Goal: Task Accomplishment & Management: Manage account settings

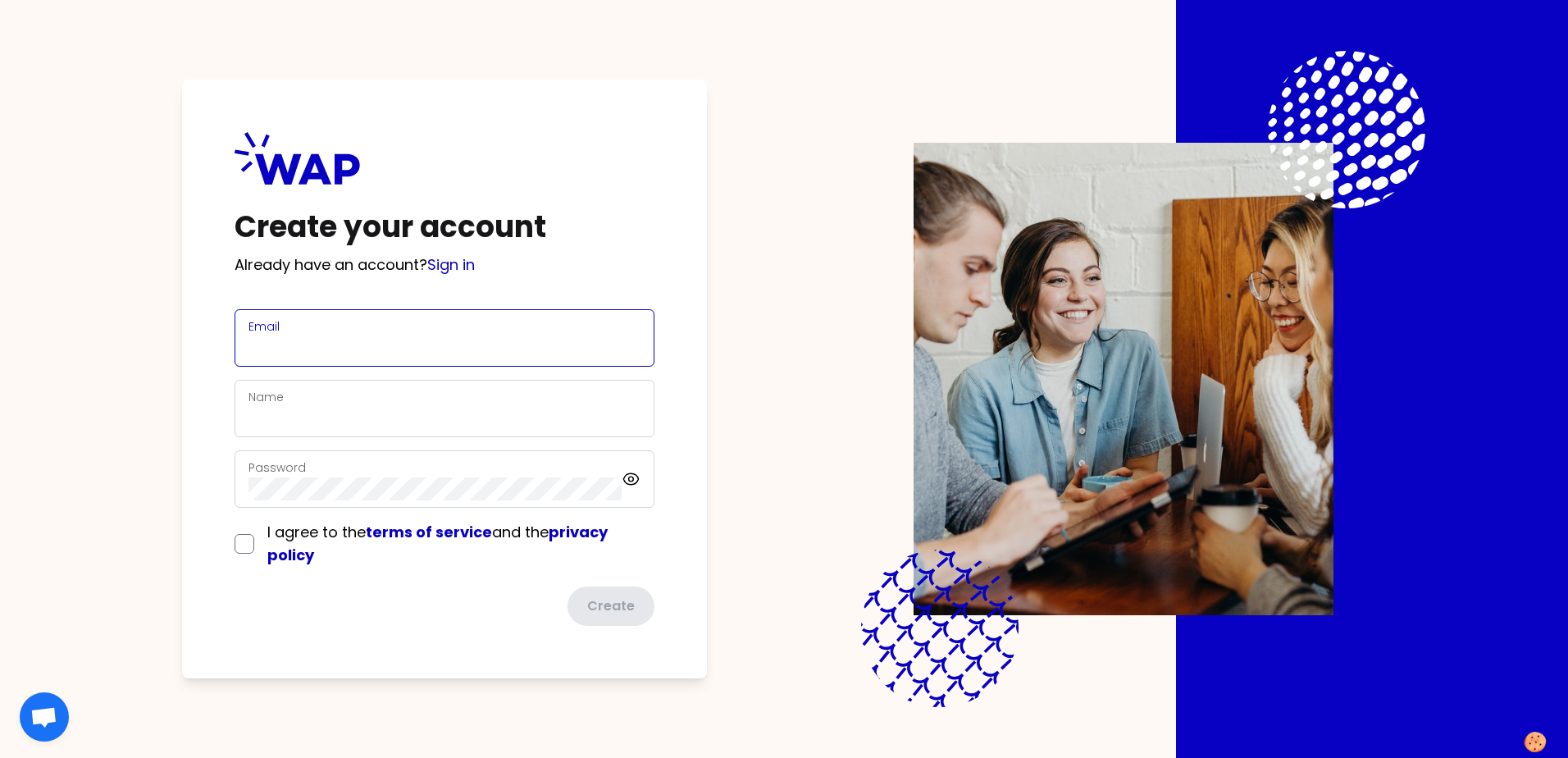
click at [382, 342] on input "Email" at bounding box center [444, 348] width 392 height 23
type input "[PERSON_NAME][EMAIL_ADDRESS][DOMAIN_NAME]"
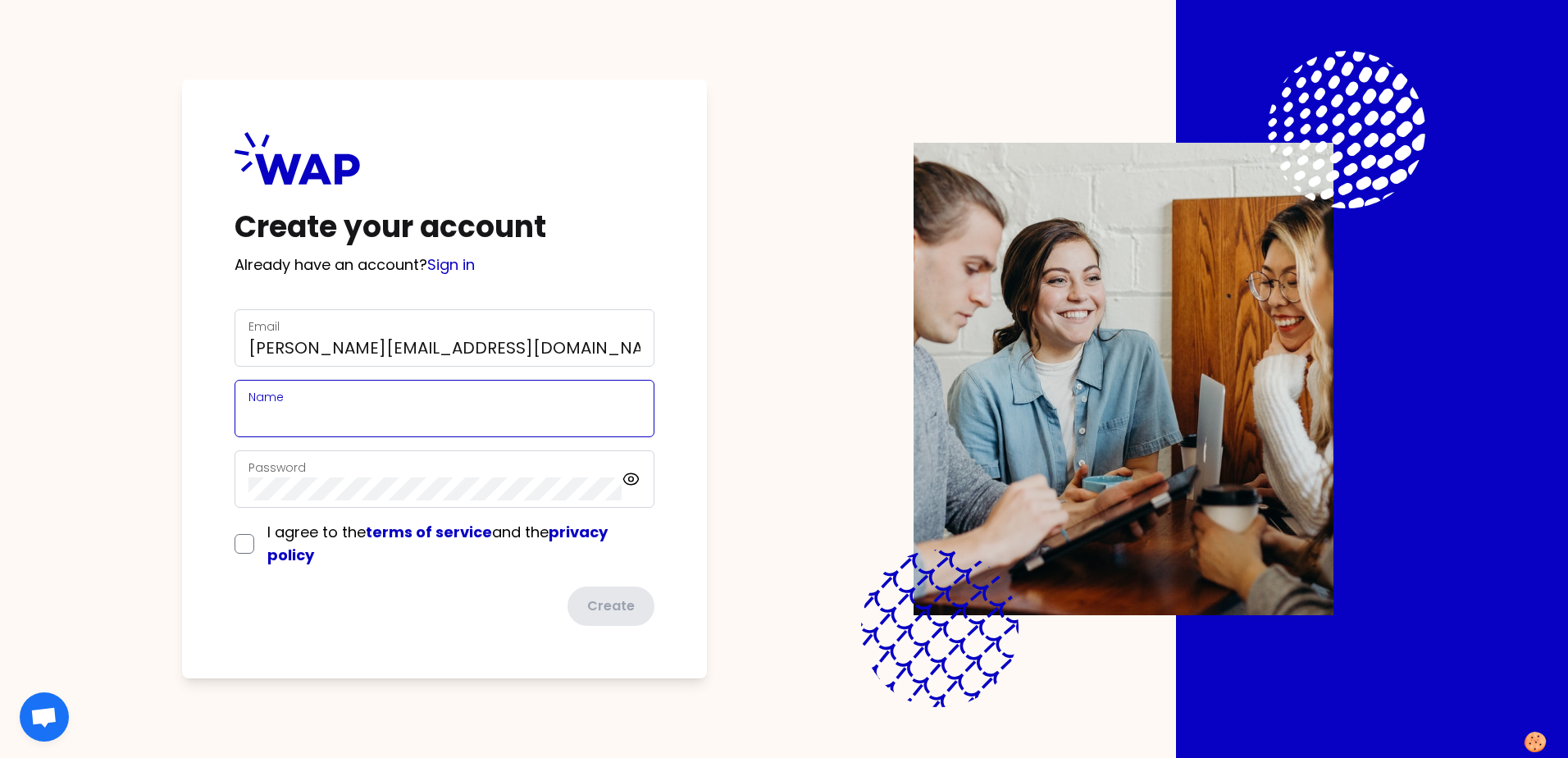
type input "[PERSON_NAME]"
click at [246, 553] on input "checkbox" at bounding box center [244, 543] width 20 height 20
checkbox input "true"
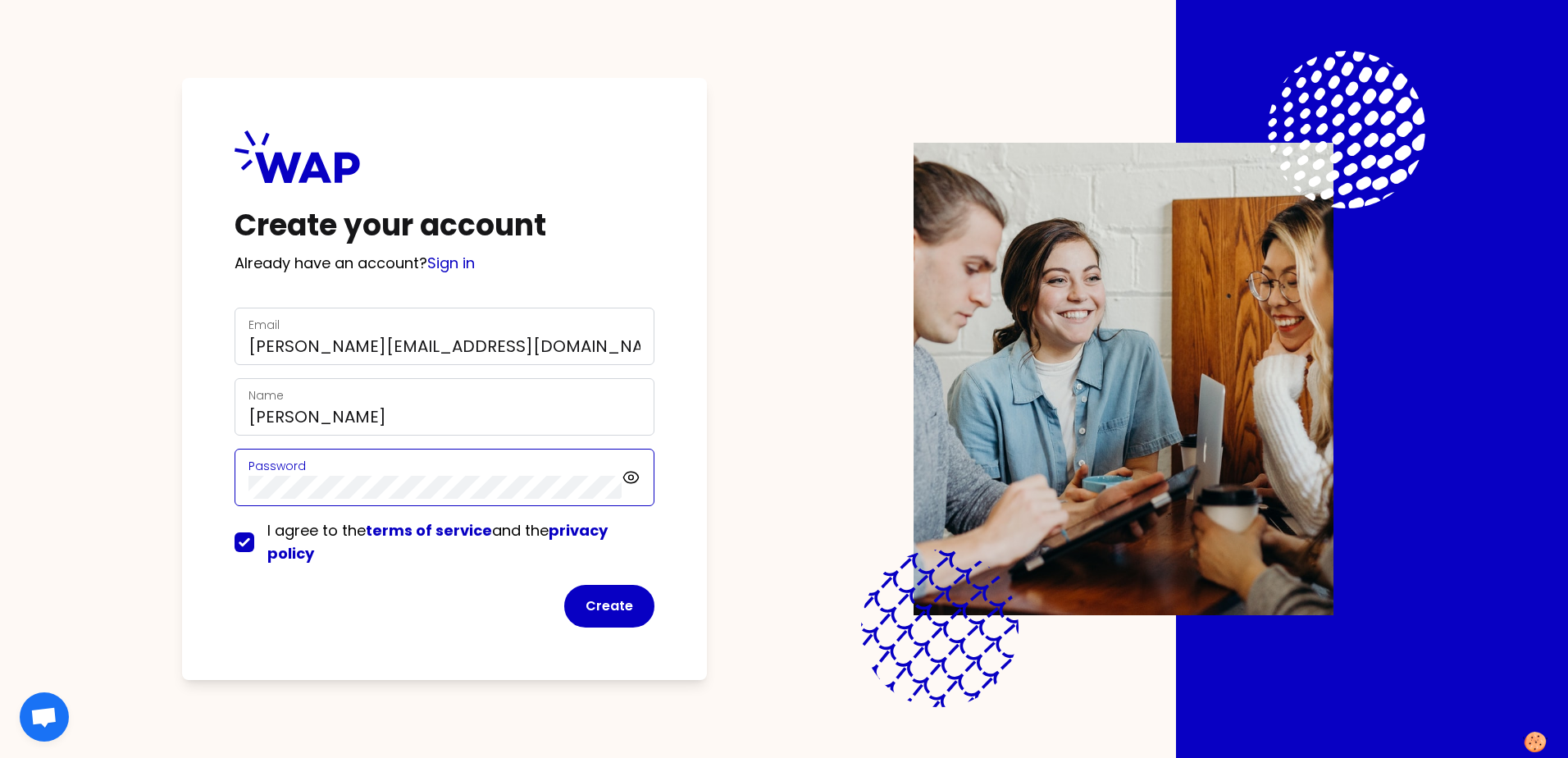
click at [222, 477] on div "Create your account Already have an account? Sign in Email [PERSON_NAME][EMAIL_…" at bounding box center [445, 378] width 525 height 602
click at [90, 404] on div "Create your account Already have an account? Sign in Email [PERSON_NAME][EMAIL_…" at bounding box center [784, 379] width 1568 height 758
click at [632, 476] on icon at bounding box center [631, 477] width 19 height 20
click at [171, 486] on div "Create your account Already have an account? Sign in Email [PERSON_NAME][EMAIL_…" at bounding box center [784, 379] width 1358 height 758
click at [604, 605] on button "Create" at bounding box center [609, 606] width 91 height 43
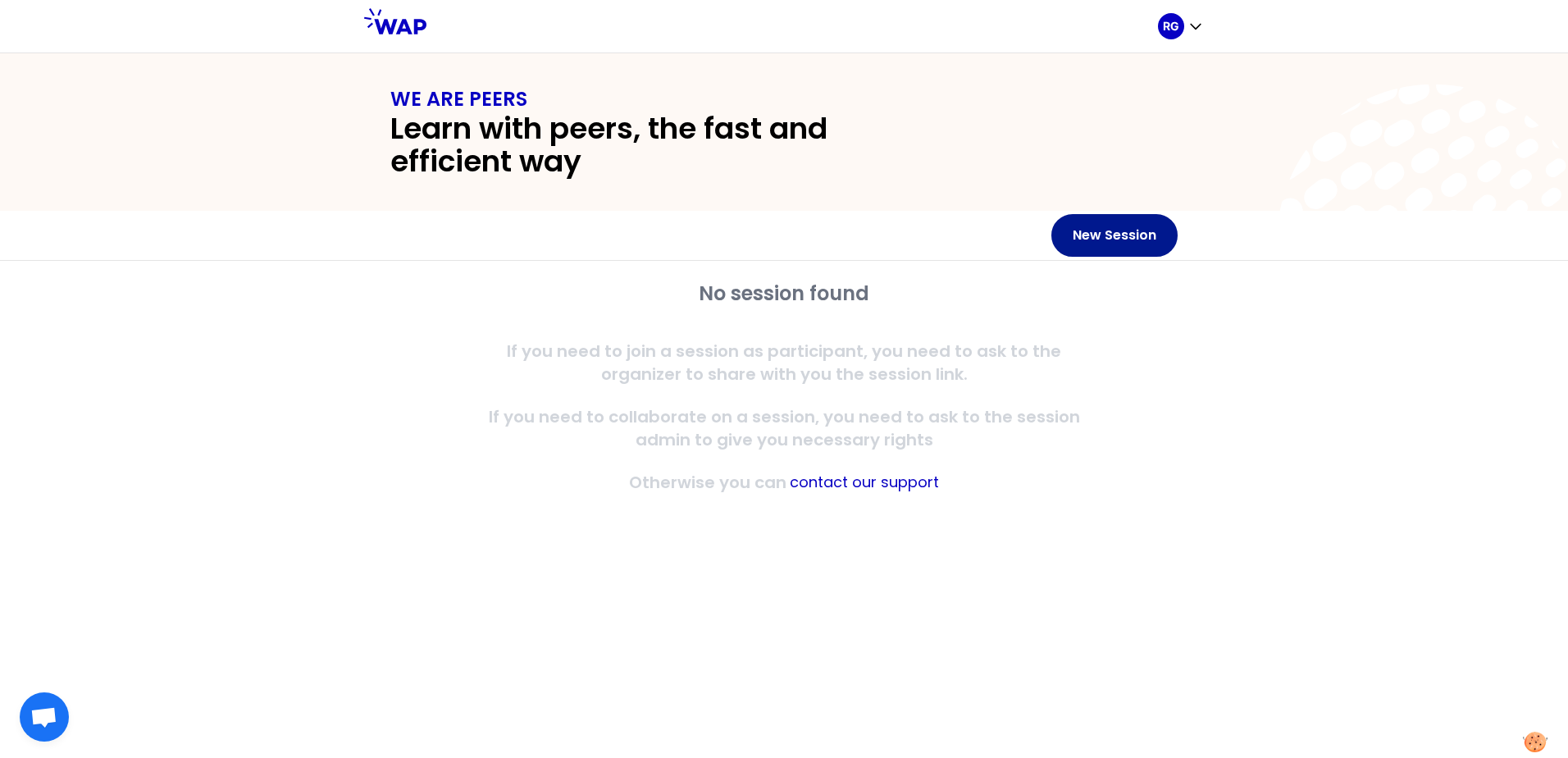
click at [1106, 234] on button "New Session" at bounding box center [1115, 235] width 127 height 43
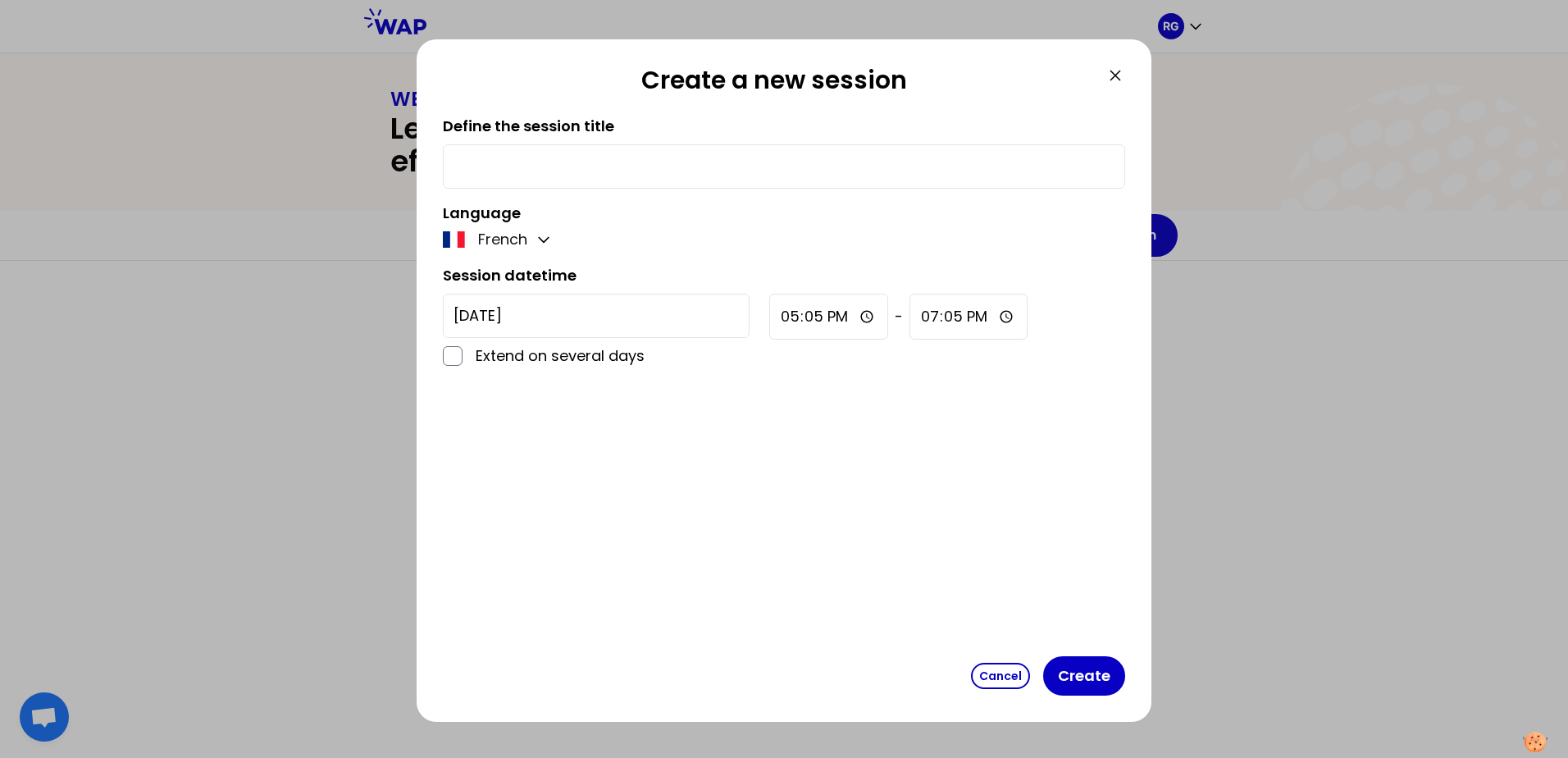
click at [494, 240] on p "French" at bounding box center [503, 239] width 49 height 23
click at [542, 233] on icon "button" at bounding box center [543, 239] width 16 height 16
click at [497, 284] on span "English" at bounding box center [514, 280] width 50 height 23
click at [607, 307] on input "[DATE]" at bounding box center [596, 316] width 307 height 44
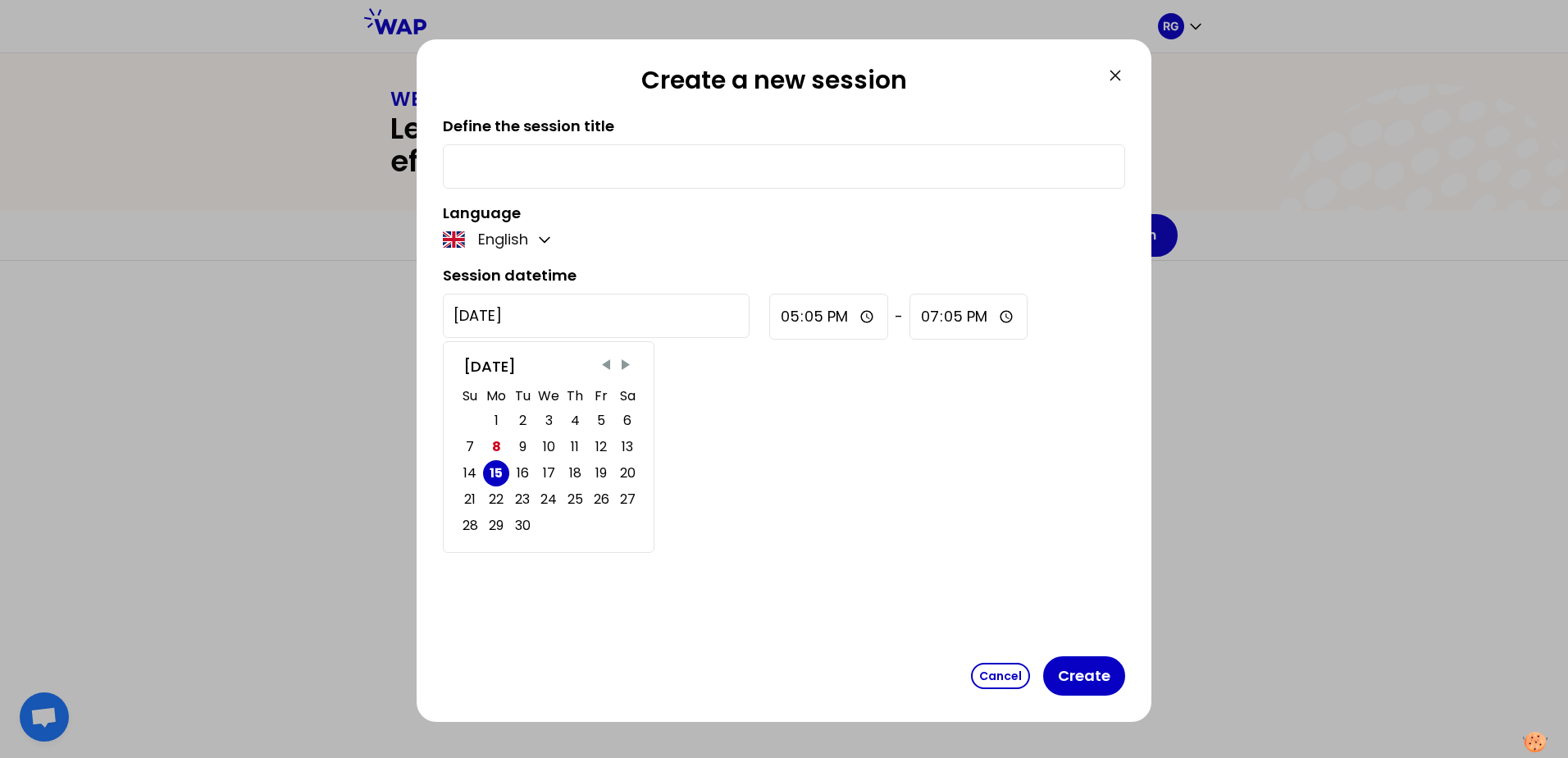
click at [607, 307] on input "[DATE]" at bounding box center [596, 316] width 307 height 44
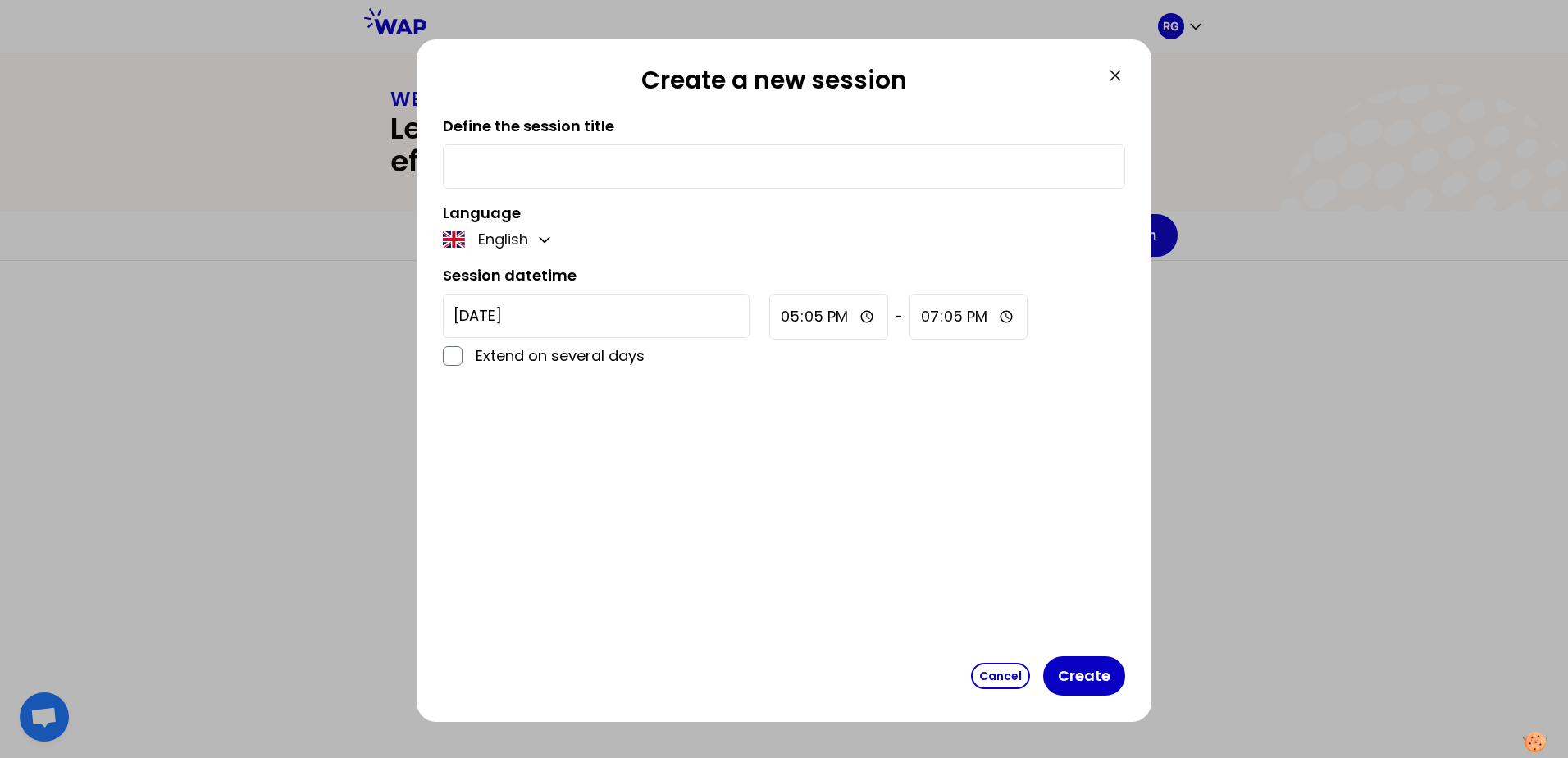
click at [928, 451] on div "Define the session title Language English Session datetime [DATE] Extend on sev…" at bounding box center [784, 383] width 682 height 535
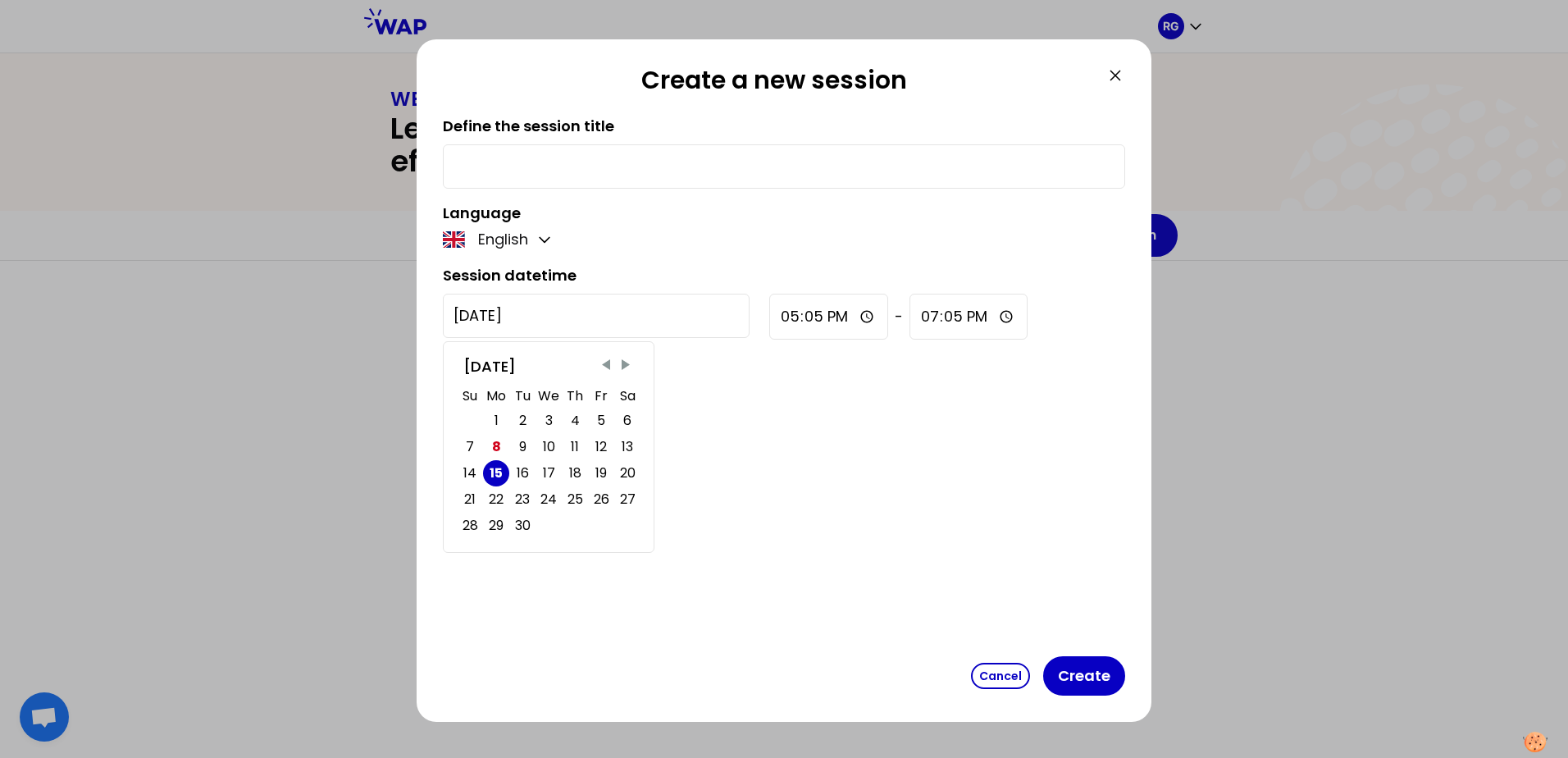
click at [585, 322] on input "[DATE]" at bounding box center [596, 316] width 307 height 44
click at [520, 441] on div "9" at bounding box center [523, 447] width 8 height 23
type input "[DATE]"
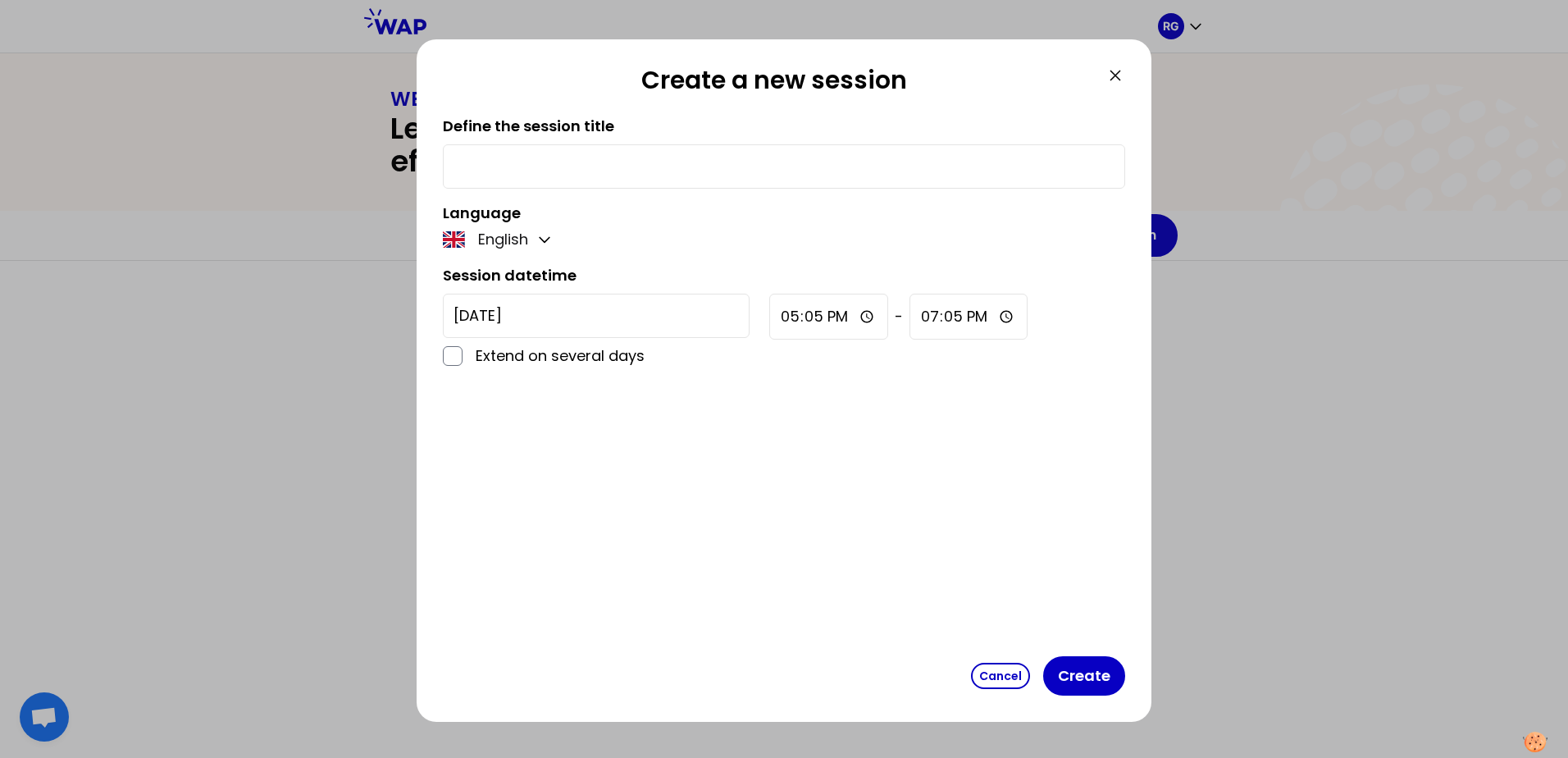
click at [570, 188] on div at bounding box center [784, 166] width 682 height 44
click at [994, 678] on button "Cancel" at bounding box center [1000, 677] width 60 height 26
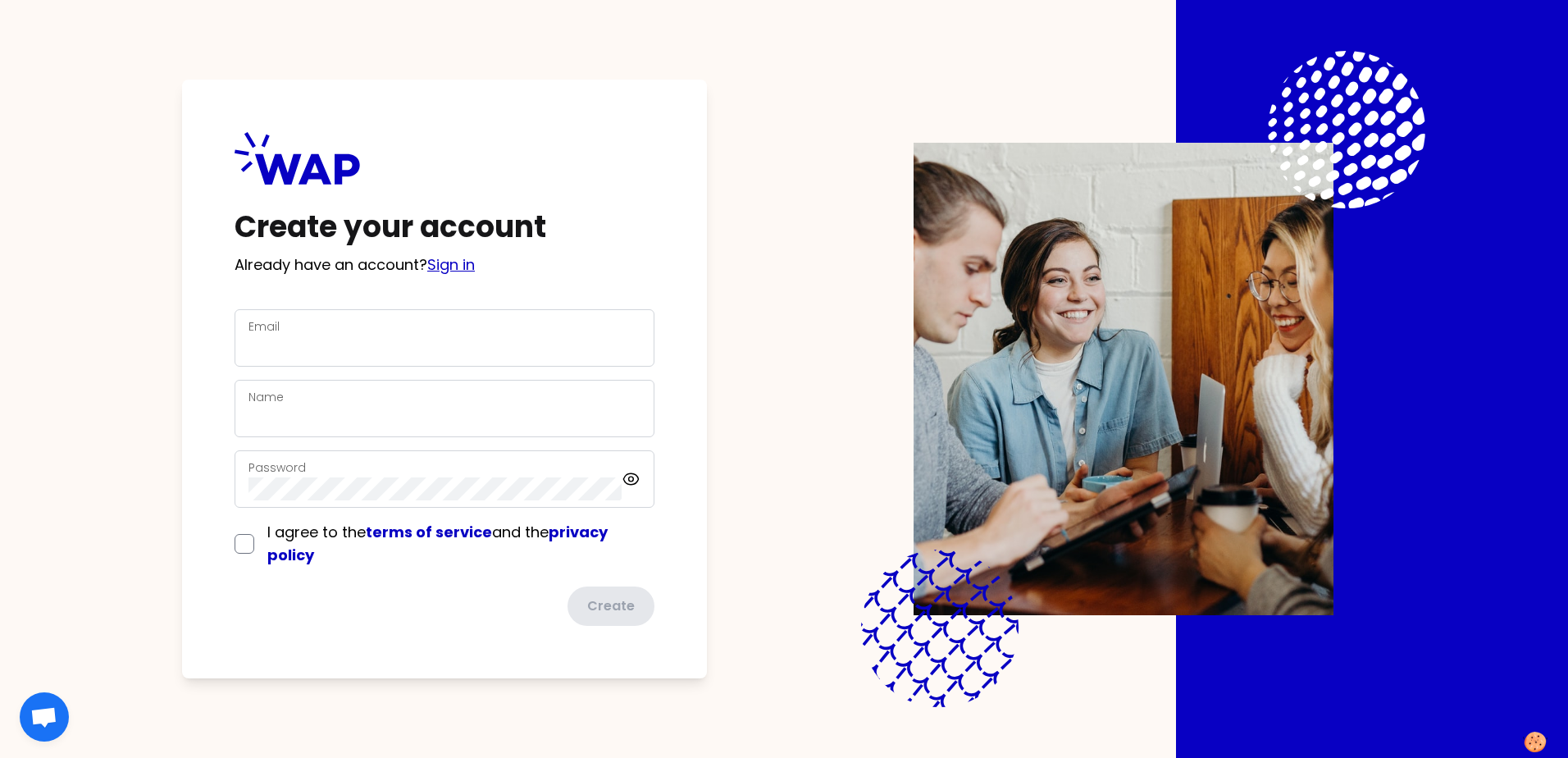
click at [450, 265] on link "Sign in" at bounding box center [451, 265] width 47 height 21
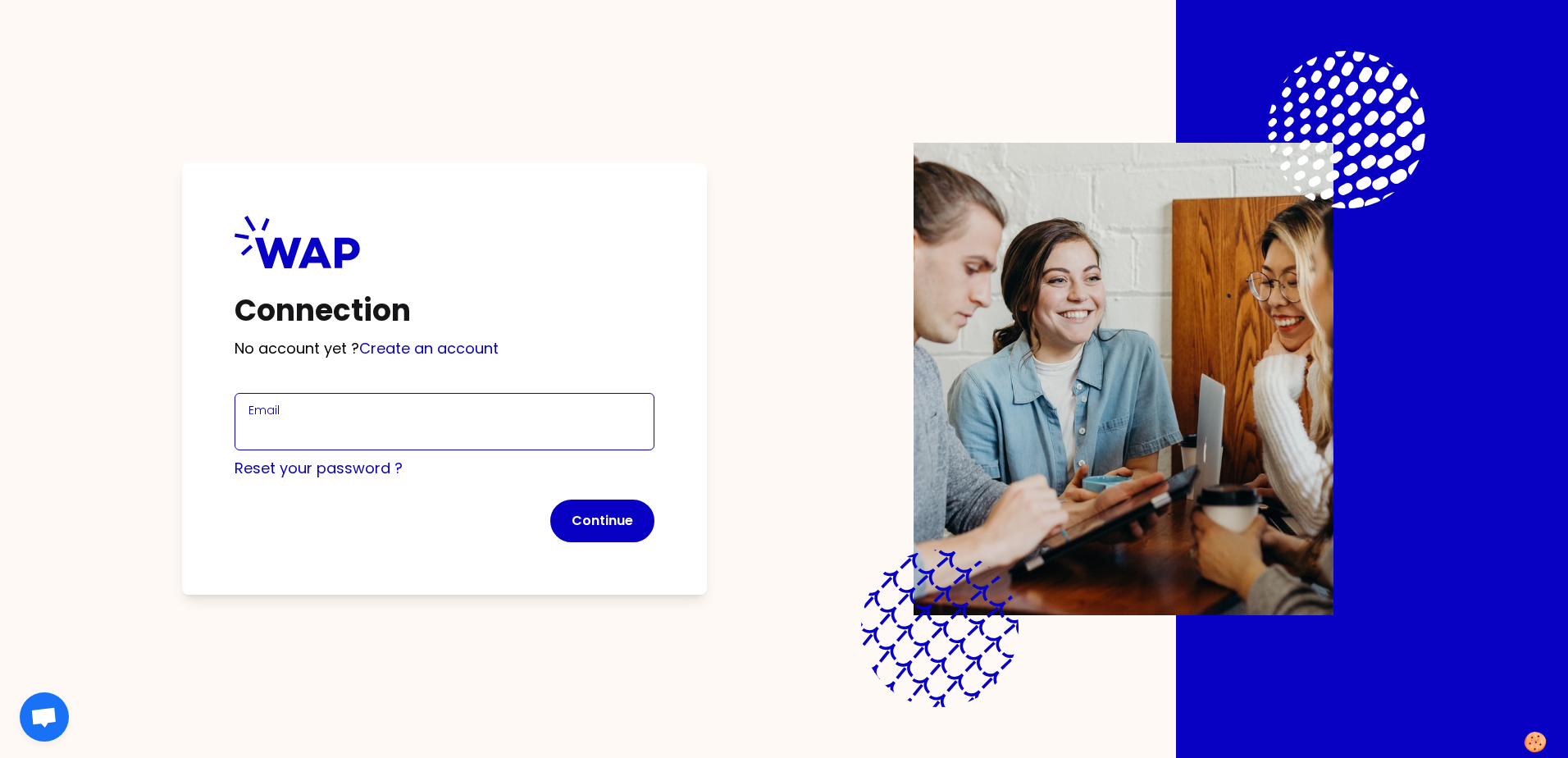
click at [420, 421] on input "Email" at bounding box center [444, 432] width 392 height 23
type input "[PERSON_NAME][EMAIL_ADDRESS][DOMAIN_NAME]"
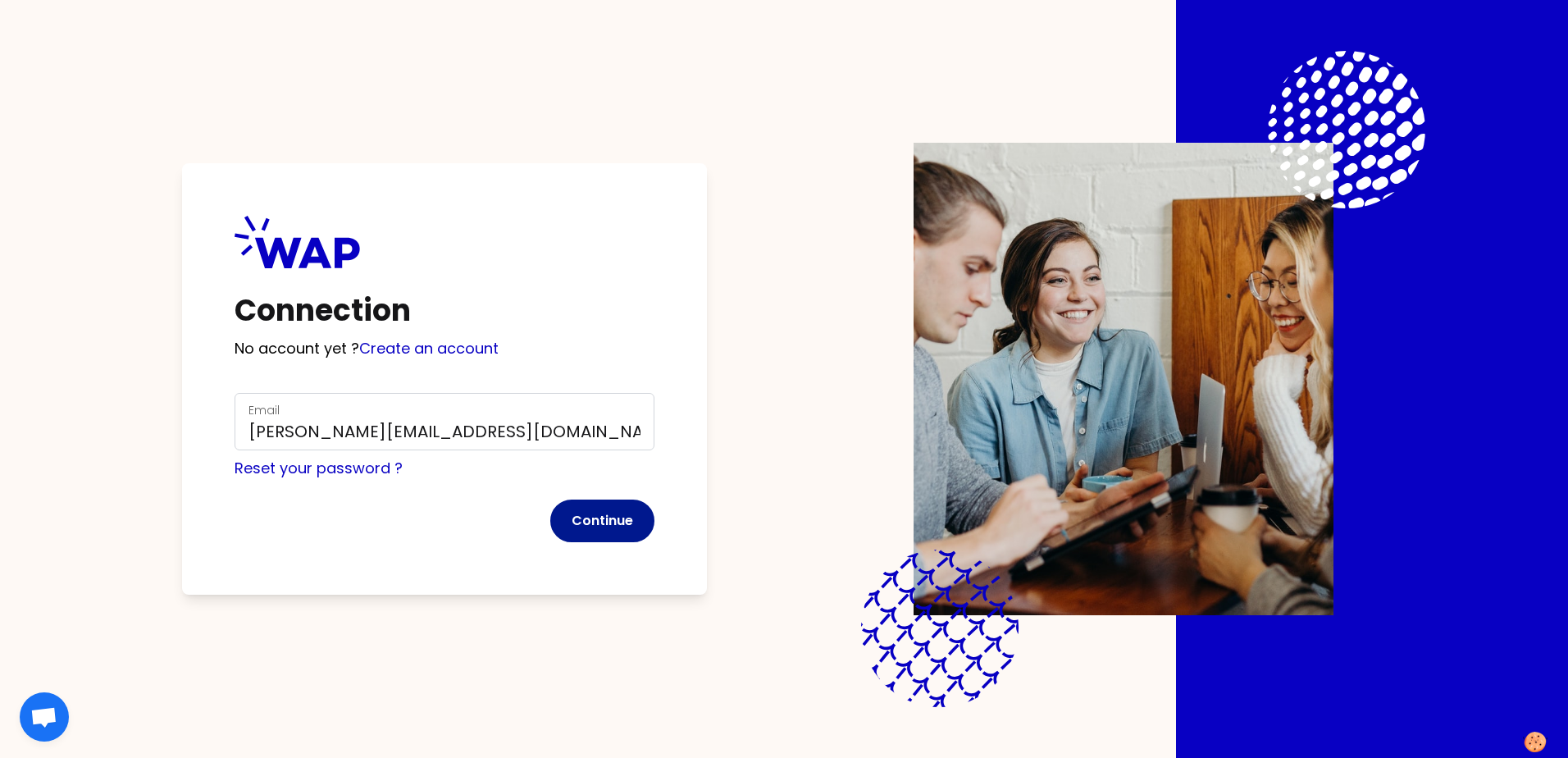
click at [588, 523] on button "Continue" at bounding box center [603, 521] width 104 height 43
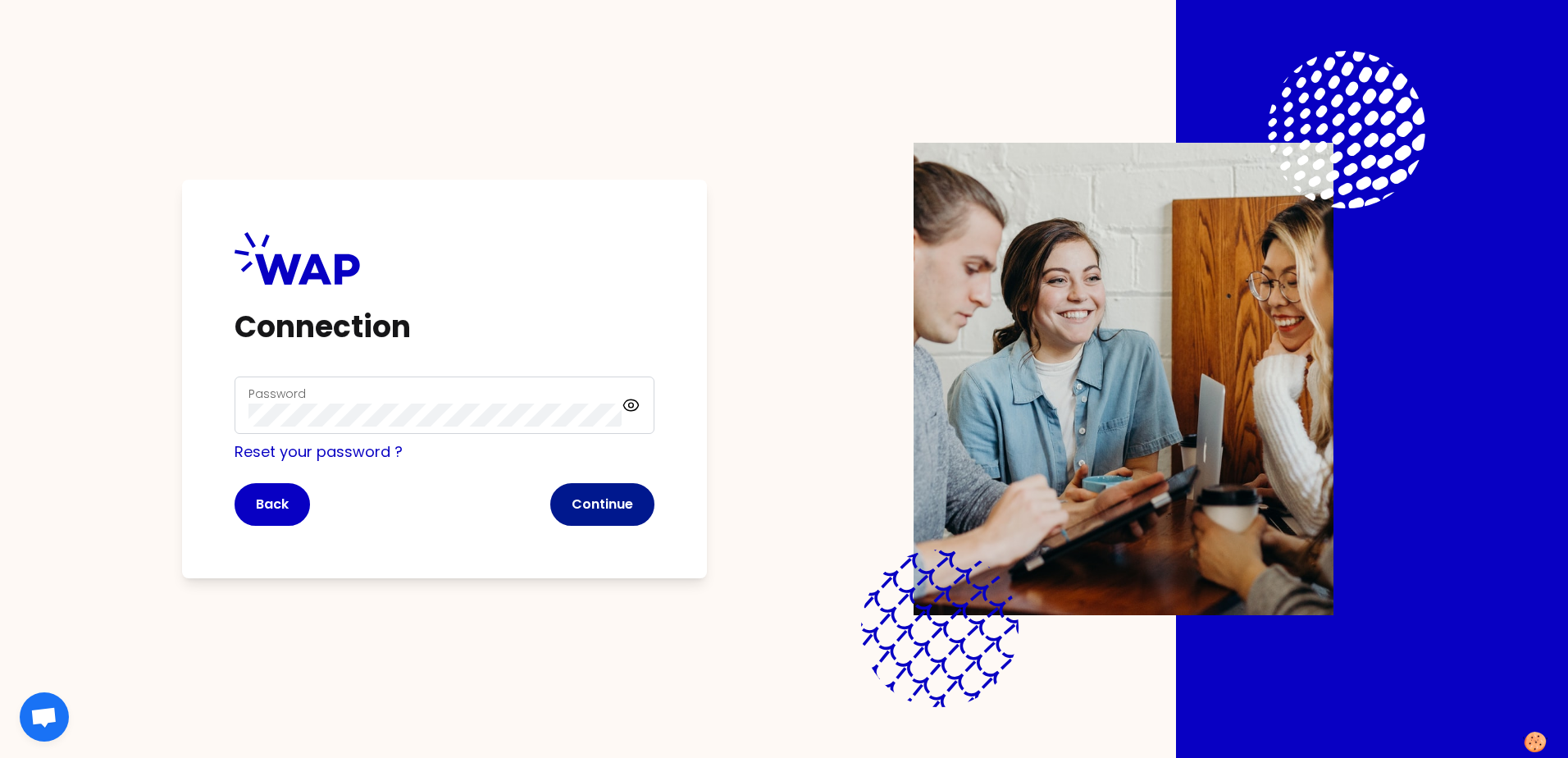
click at [615, 503] on button "Continue" at bounding box center [603, 504] width 104 height 43
